Goal: Information Seeking & Learning: Learn about a topic

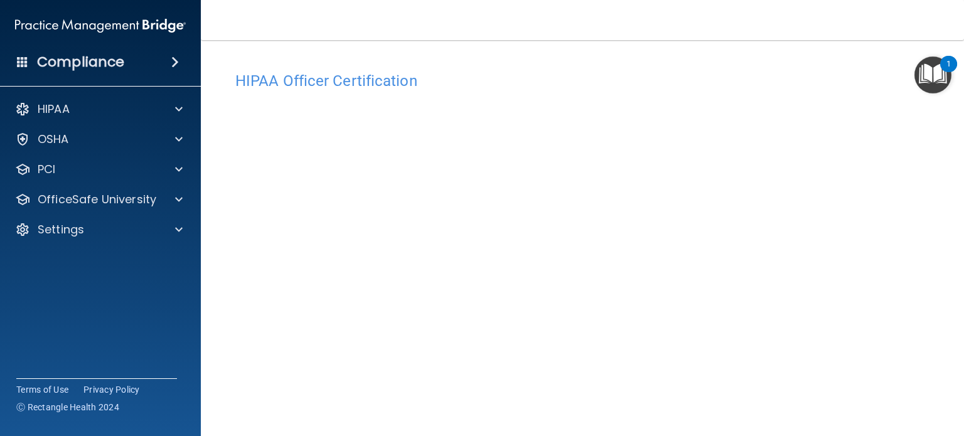
scroll to position [90, 0]
click at [933, 203] on main "HIPAA Officer Certification This course doesn’t expire until 10/29/2025. Are yo…" at bounding box center [582, 238] width 763 height 396
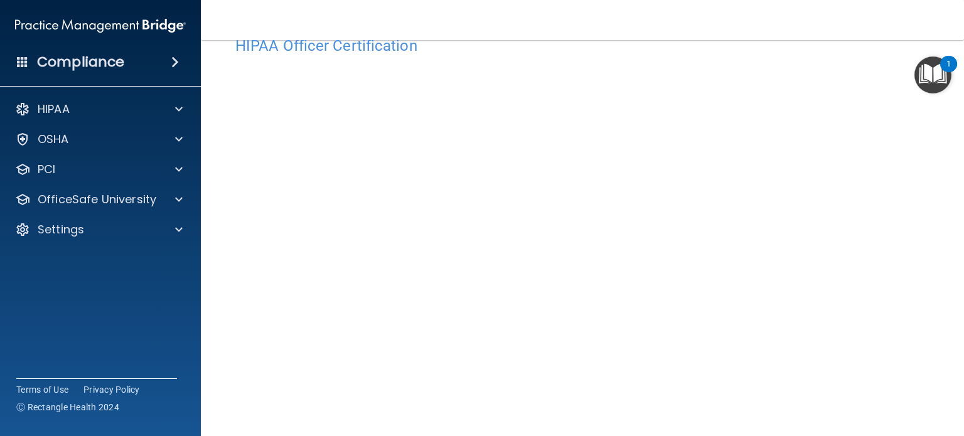
scroll to position [40, 0]
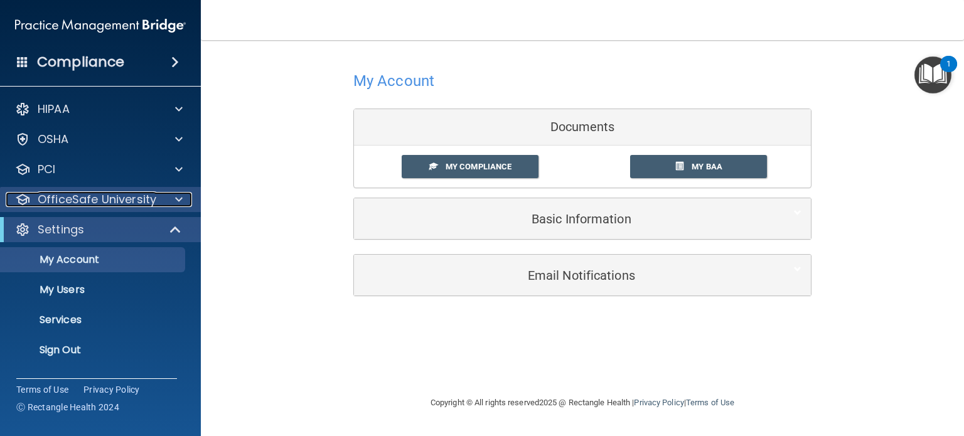
click at [105, 196] on p "OfficeSafe University" at bounding box center [97, 199] width 119 height 15
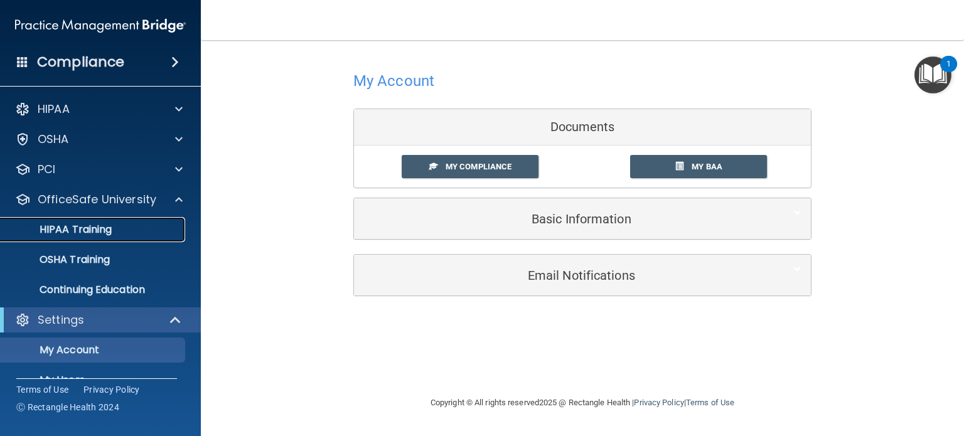
click at [88, 230] on p "HIPAA Training" at bounding box center [60, 229] width 104 height 13
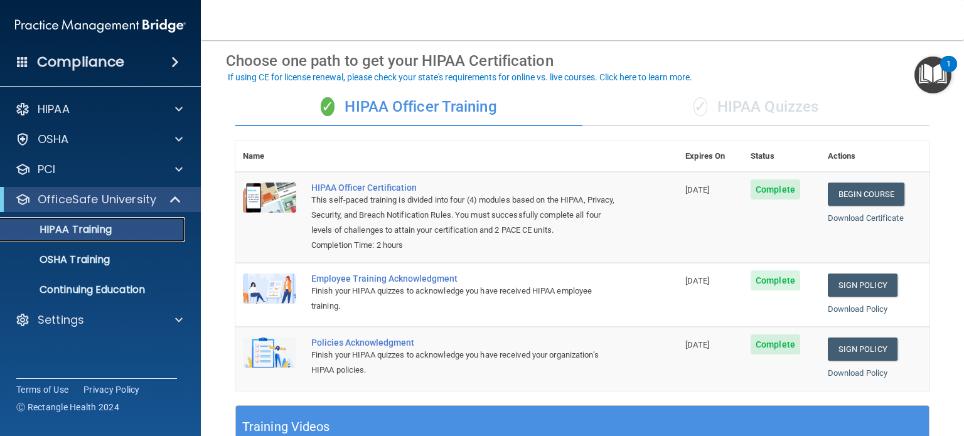
scroll to position [53, 0]
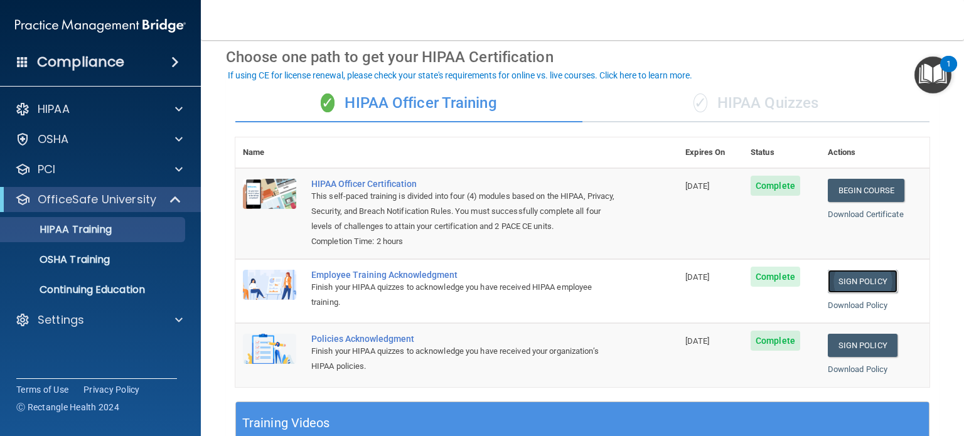
click at [840, 293] on link "Sign Policy" at bounding box center [862, 281] width 70 height 23
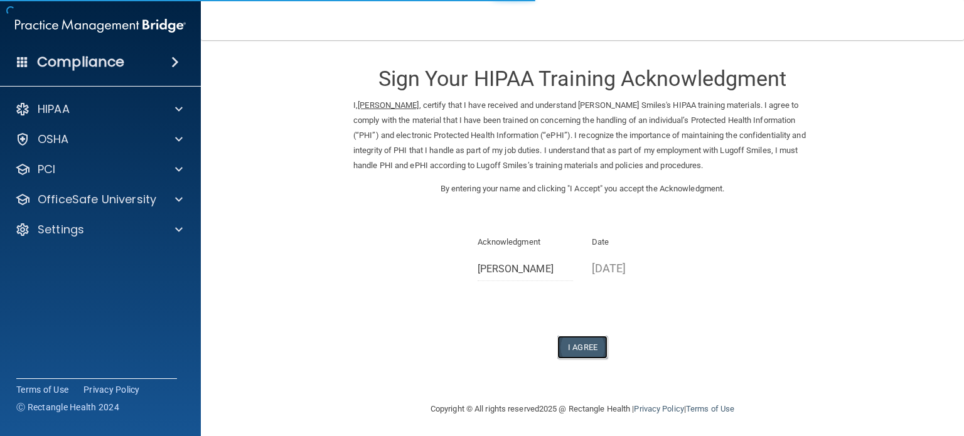
click at [581, 349] on button "I Agree" at bounding box center [582, 347] width 50 height 23
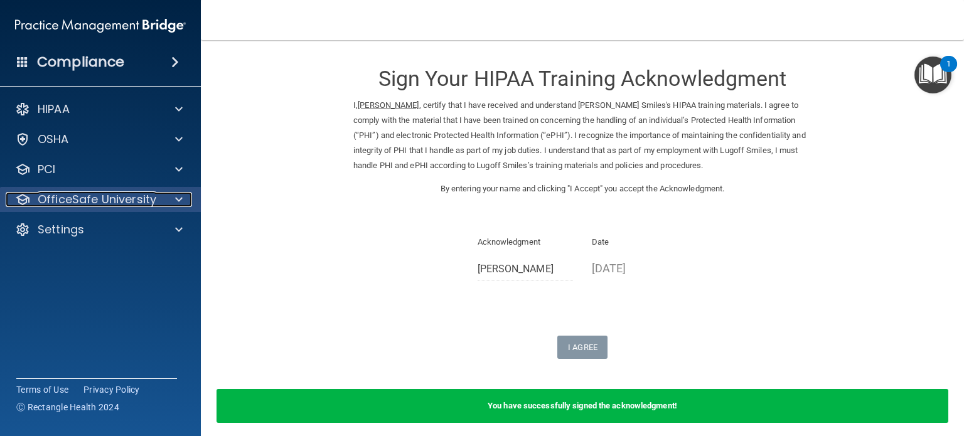
click at [172, 199] on div at bounding box center [176, 199] width 31 height 15
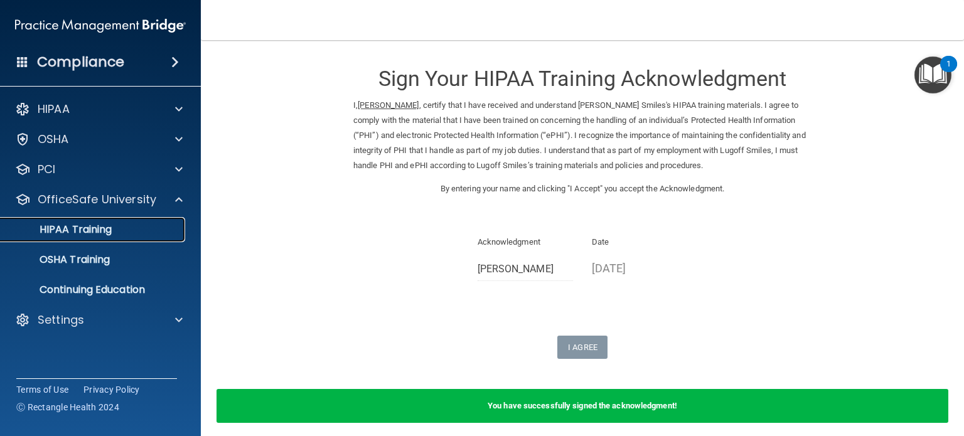
click at [119, 228] on div "HIPAA Training" at bounding box center [93, 229] width 171 height 13
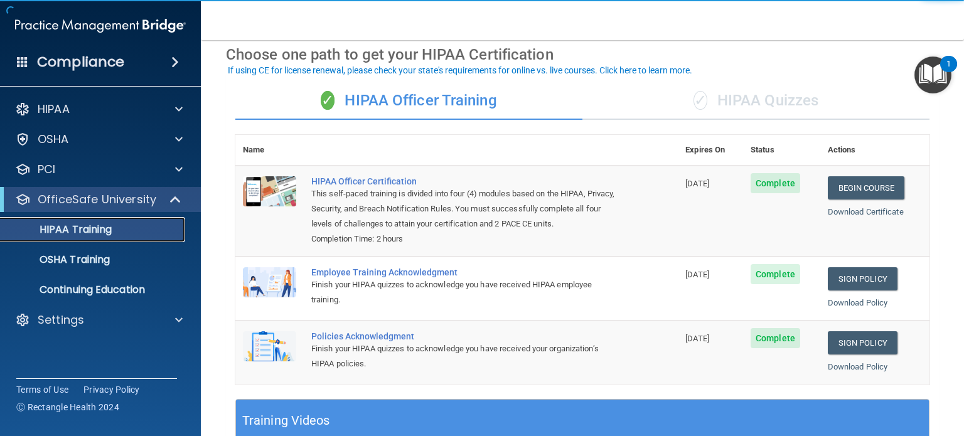
scroll to position [65, 0]
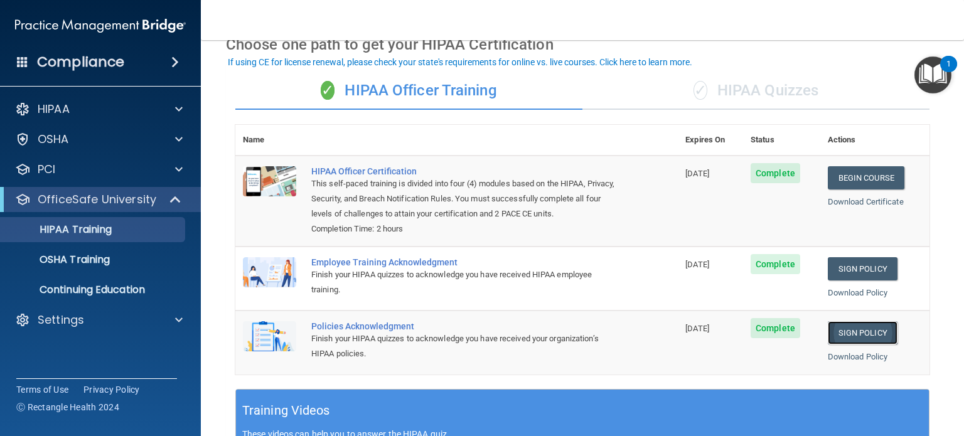
click at [846, 343] on link "Sign Policy" at bounding box center [862, 332] width 70 height 23
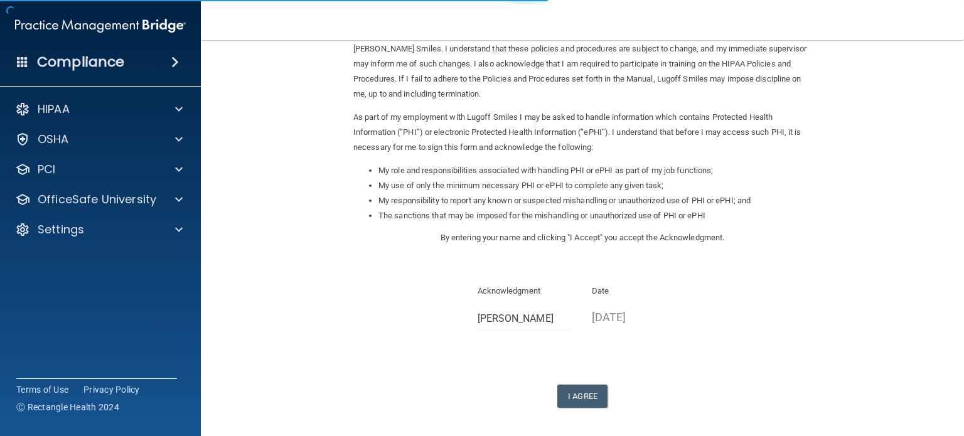
scroll to position [90, 0]
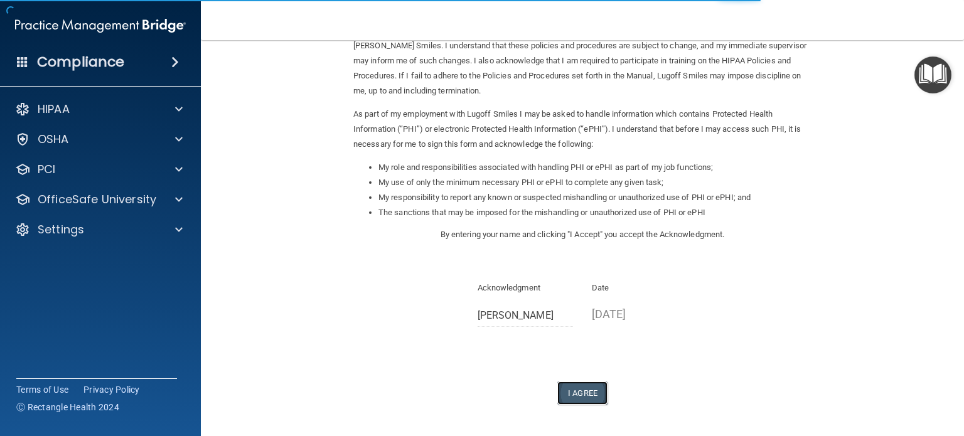
click at [570, 396] on button "I Agree" at bounding box center [582, 392] width 50 height 23
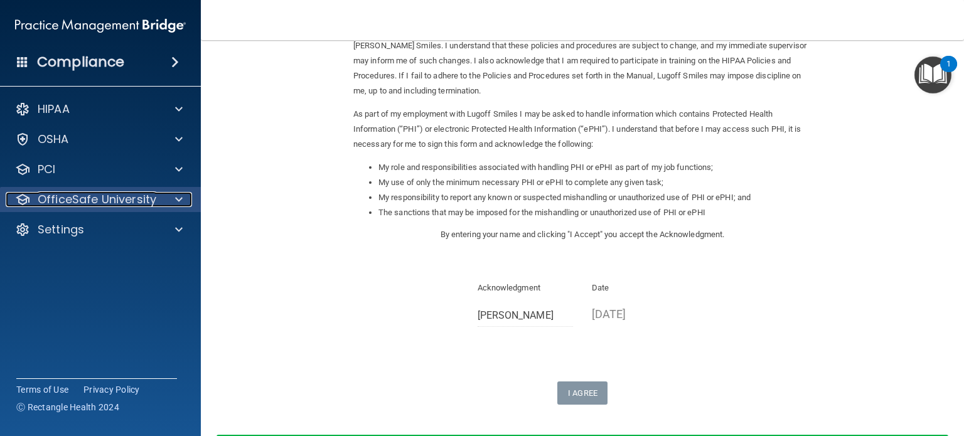
click at [138, 201] on p "OfficeSafe University" at bounding box center [97, 199] width 119 height 15
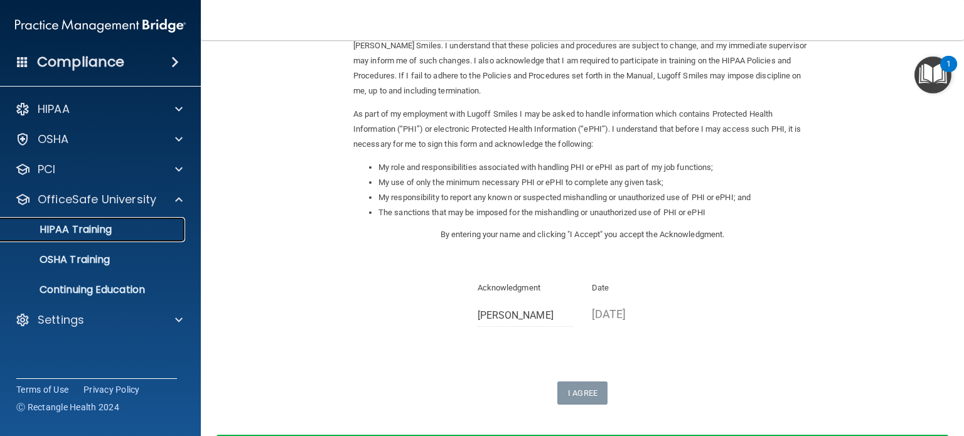
click at [110, 237] on link "HIPAA Training" at bounding box center [86, 229] width 198 height 25
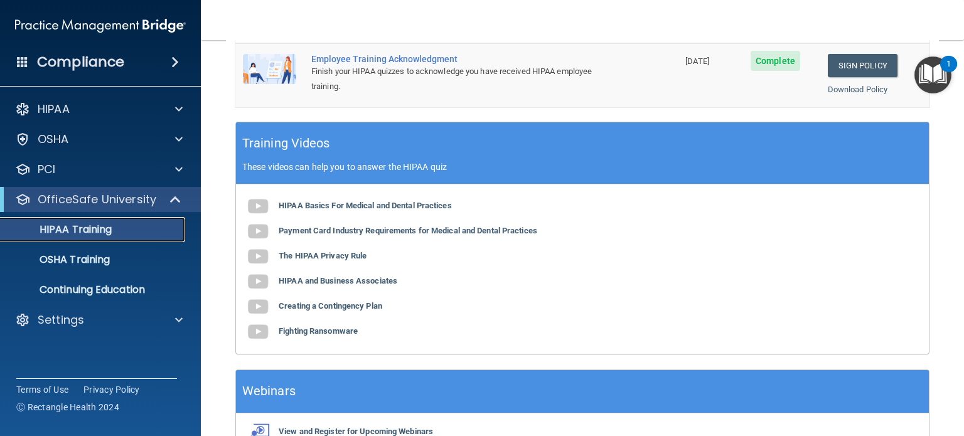
scroll to position [421, 0]
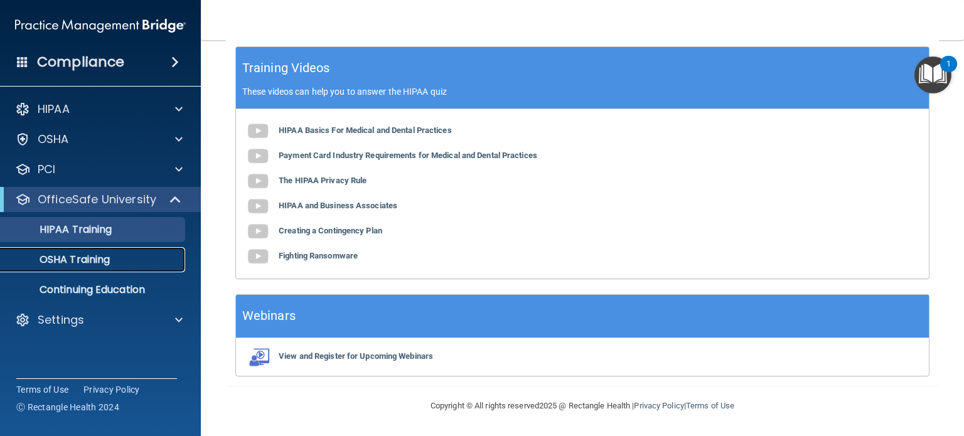
click at [83, 264] on p "OSHA Training" at bounding box center [59, 259] width 102 height 13
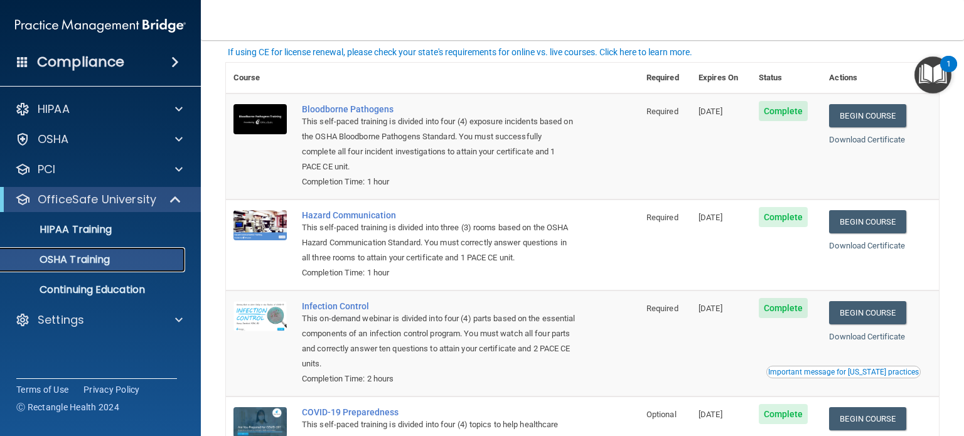
scroll to position [44, 0]
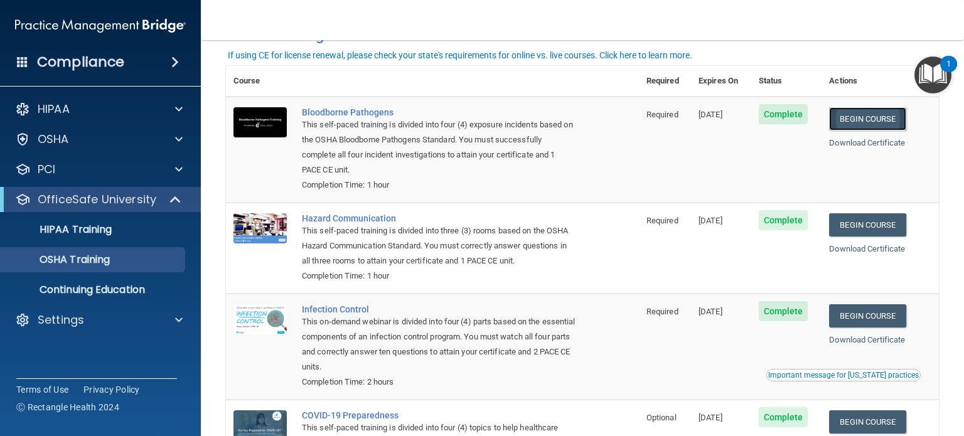
click at [866, 118] on link "Begin Course" at bounding box center [867, 118] width 77 height 23
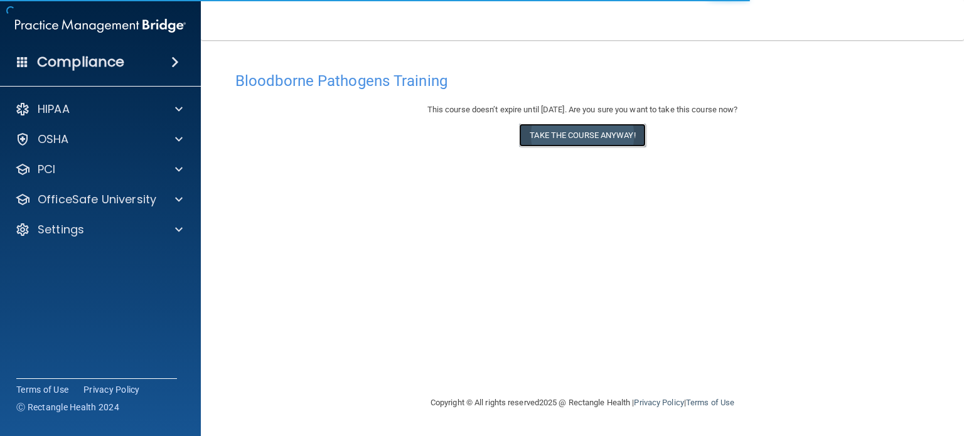
click at [561, 142] on button "Take the course anyway!" at bounding box center [582, 135] width 126 height 23
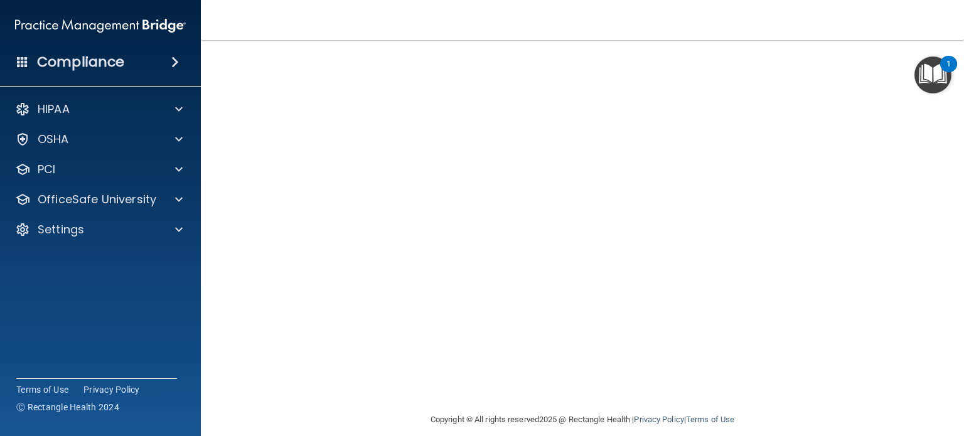
scroll to position [89, 0]
click at [862, 39] on nav "Toggle navigation [PERSON_NAME] [EMAIL_ADDRESS][DOMAIN_NAME] Manage My Enterpri…" at bounding box center [582, 20] width 763 height 40
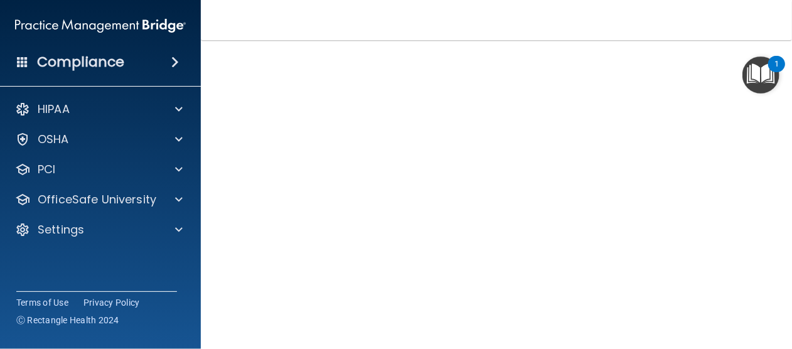
scroll to position [125, 0]
click at [763, 284] on main "Bloodborne Pathogens Training This course doesn’t expire until [DATE]. Are you …" at bounding box center [496, 194] width 591 height 309
click at [191, 7] on div "Compliance HIPAA Documents and Policies Report an Incident Business Associates …" at bounding box center [100, 174] width 201 height 349
click at [459, 36] on nav "Toggle navigation Ronnetta Sartor sartorrjp@gmail.com Manage My Enterprise Lugo…" at bounding box center [496, 20] width 591 height 40
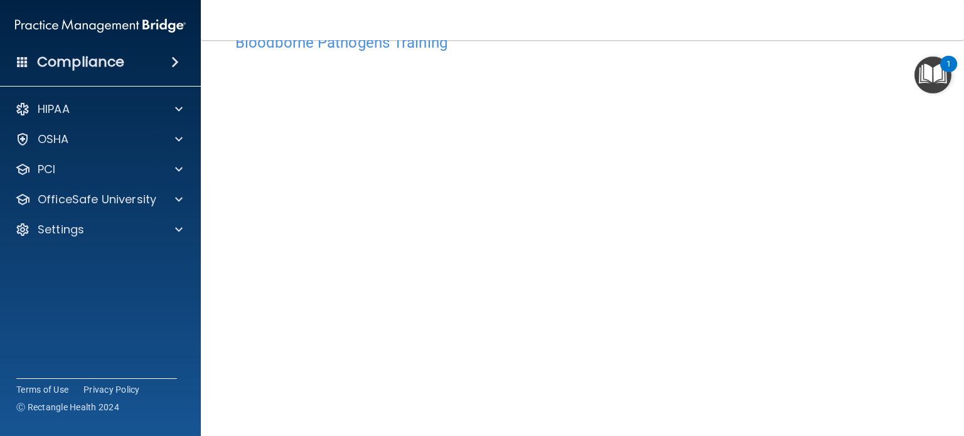
scroll to position [40, 0]
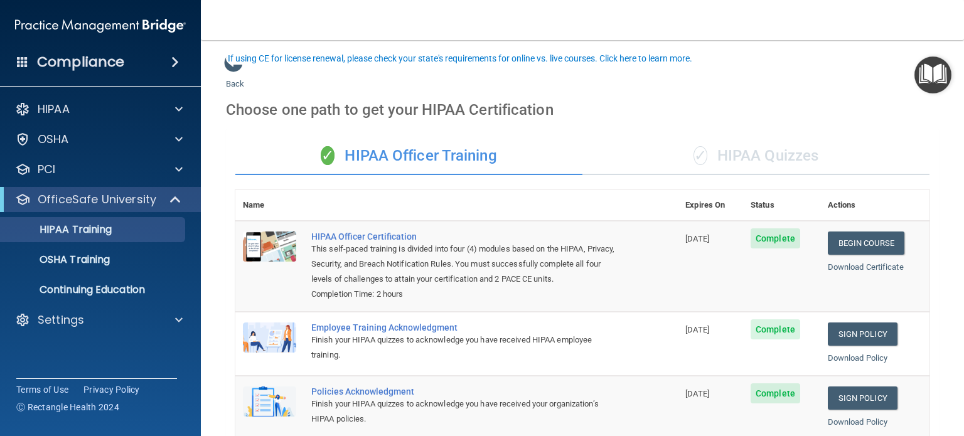
scroll to position [69, 0]
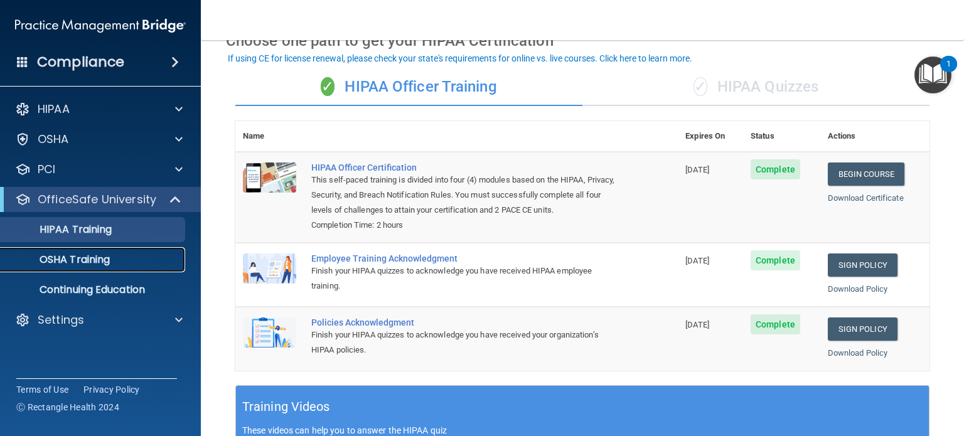
click at [100, 258] on p "OSHA Training" at bounding box center [59, 259] width 102 height 13
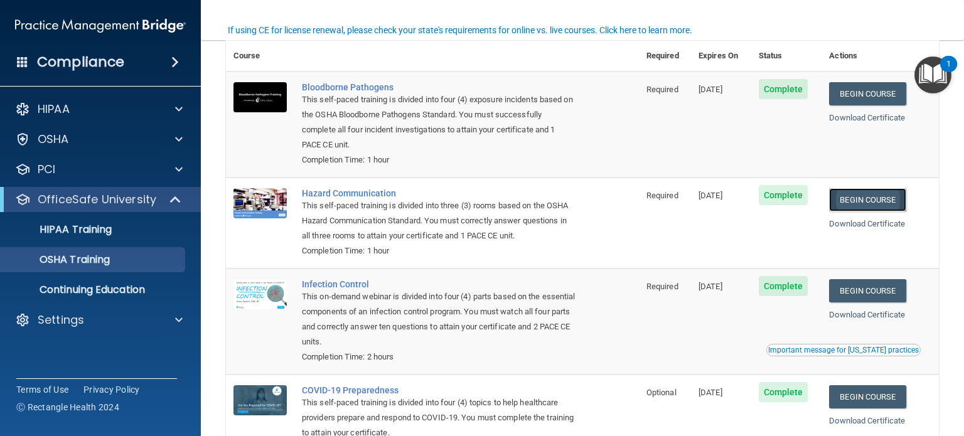
click at [845, 198] on link "Begin Course" at bounding box center [867, 199] width 77 height 23
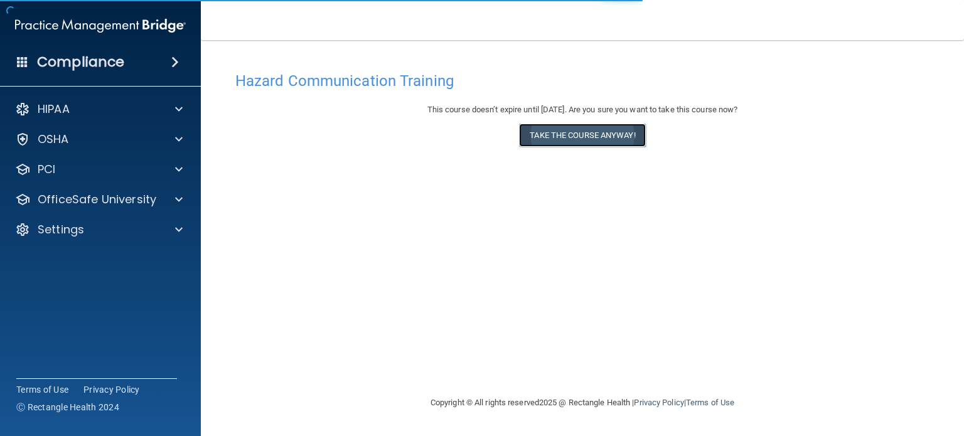
click at [571, 133] on button "Take the course anyway!" at bounding box center [582, 135] width 126 height 23
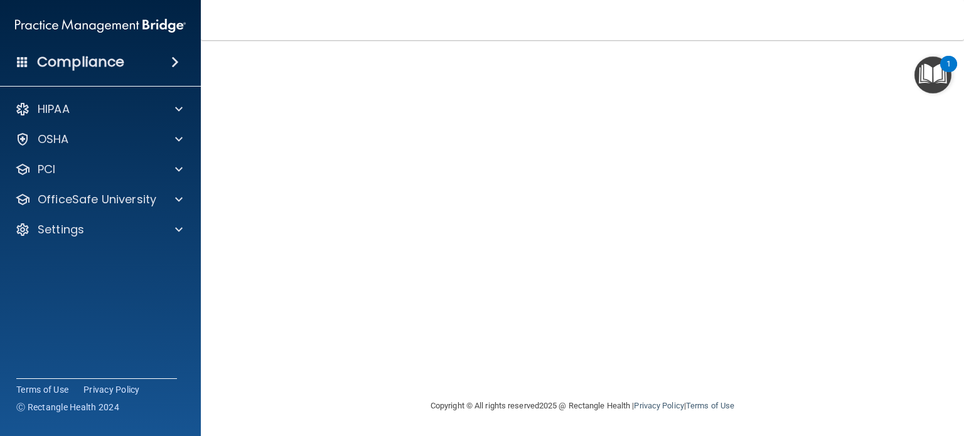
scroll to position [35, 0]
